Goal: Task Accomplishment & Management: Manage account settings

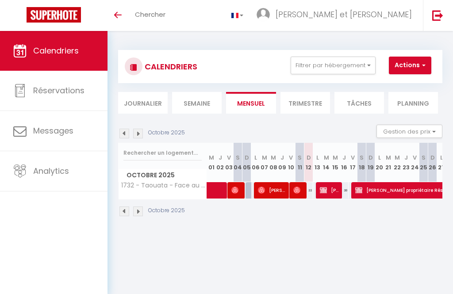
select select
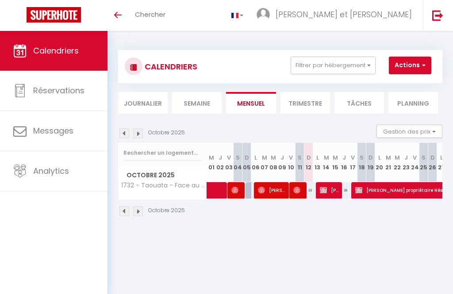
click at [325, 191] on img at bounding box center [323, 190] width 7 height 7
select select "OK"
select select "KO"
select select "0"
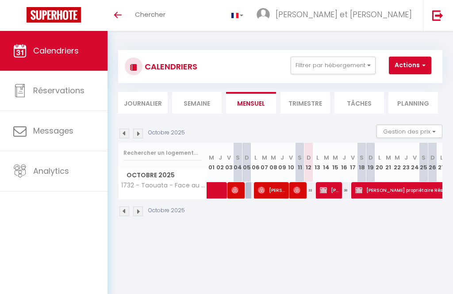
select select "1"
select select
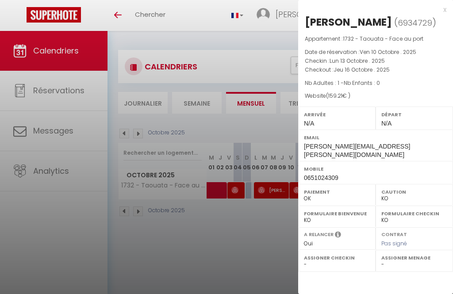
select select "1121"
click at [270, 248] on div at bounding box center [226, 147] width 453 height 294
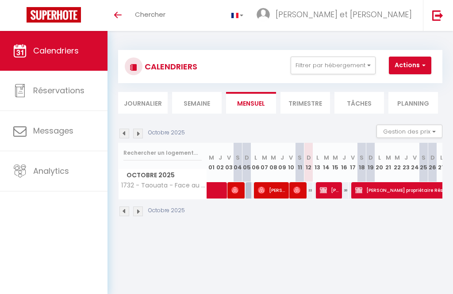
click at [326, 188] on img at bounding box center [323, 190] width 7 height 7
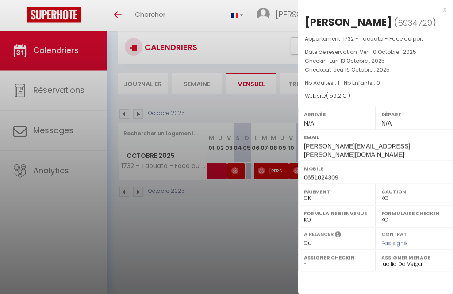
scroll to position [31, 0]
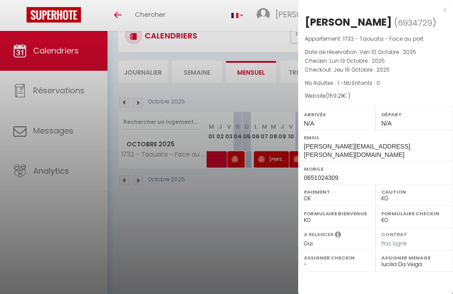
click at [252, 253] on div at bounding box center [226, 147] width 453 height 294
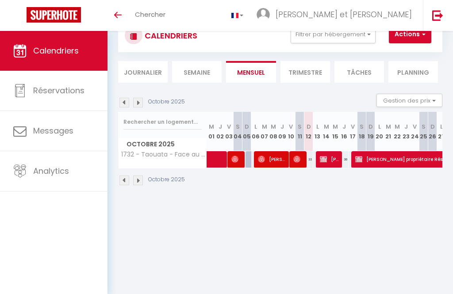
click at [314, 74] on li "Trimestre" at bounding box center [306, 72] width 50 height 22
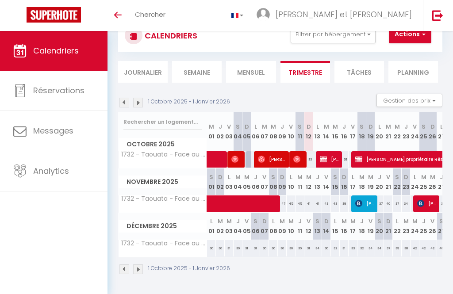
click at [143, 269] on img at bounding box center [138, 270] width 10 height 10
